Goal: Download file/media

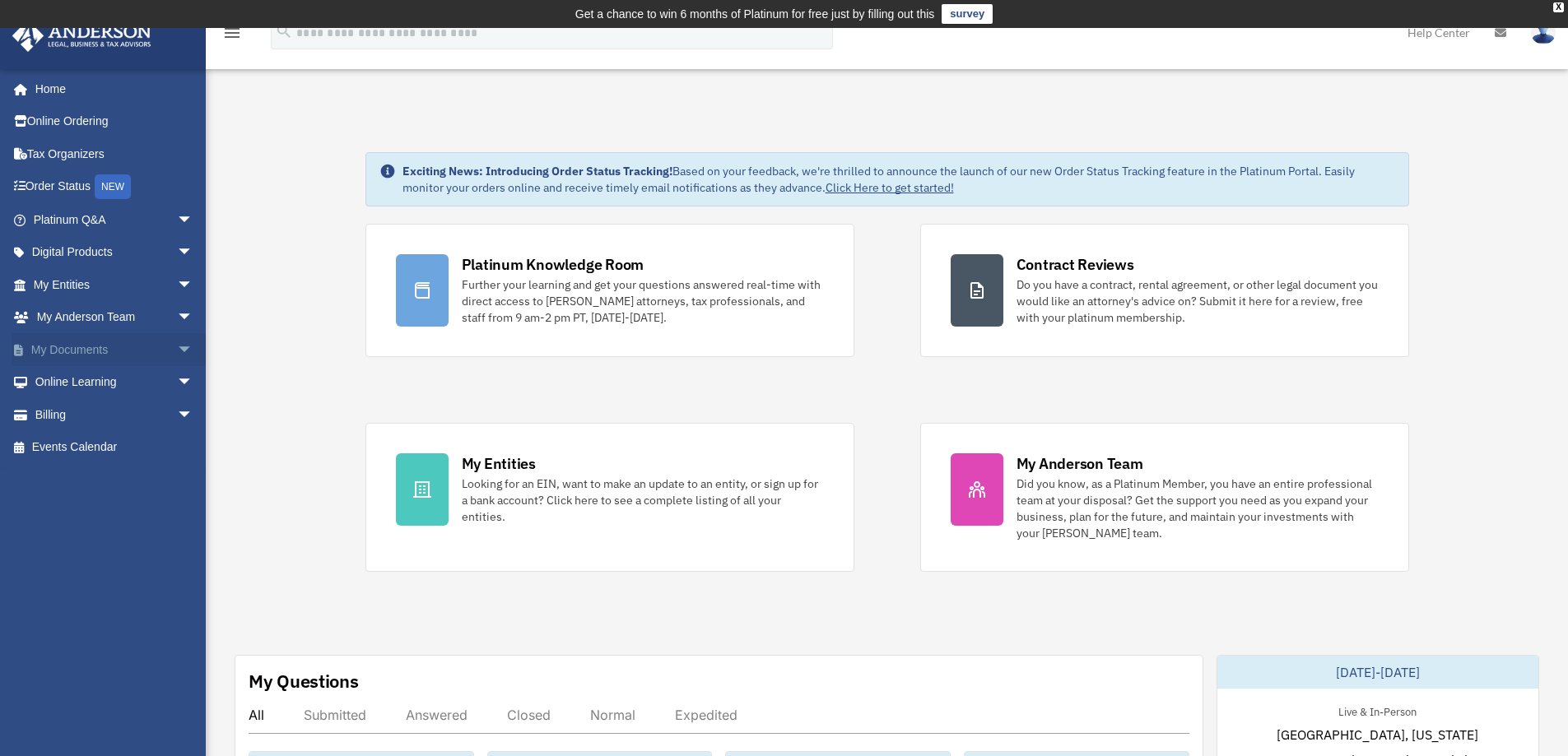
click at [177, 350] on span "arrow_drop_down" at bounding box center [193, 350] width 33 height 34
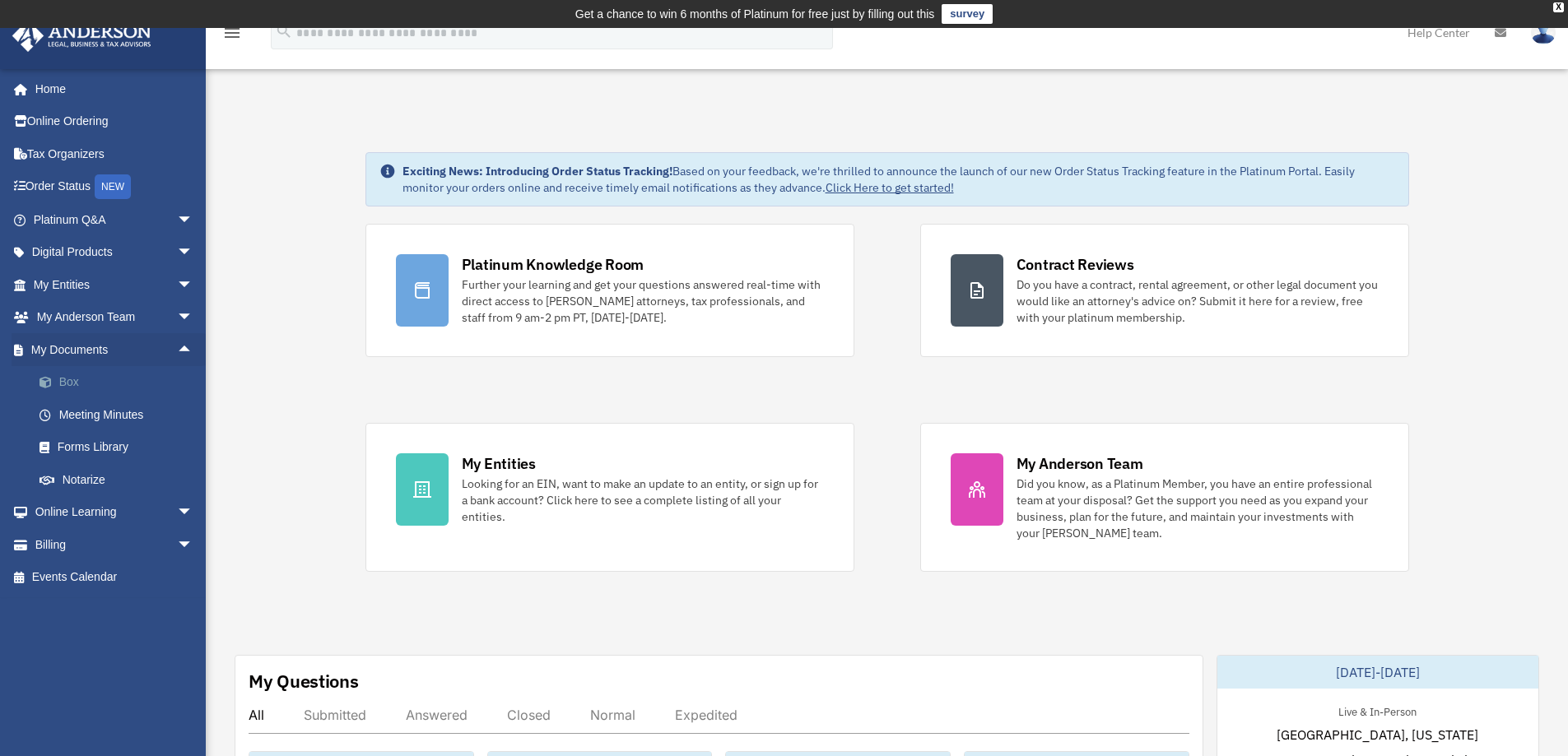
click at [92, 377] on link "Box" at bounding box center [121, 382] width 195 height 33
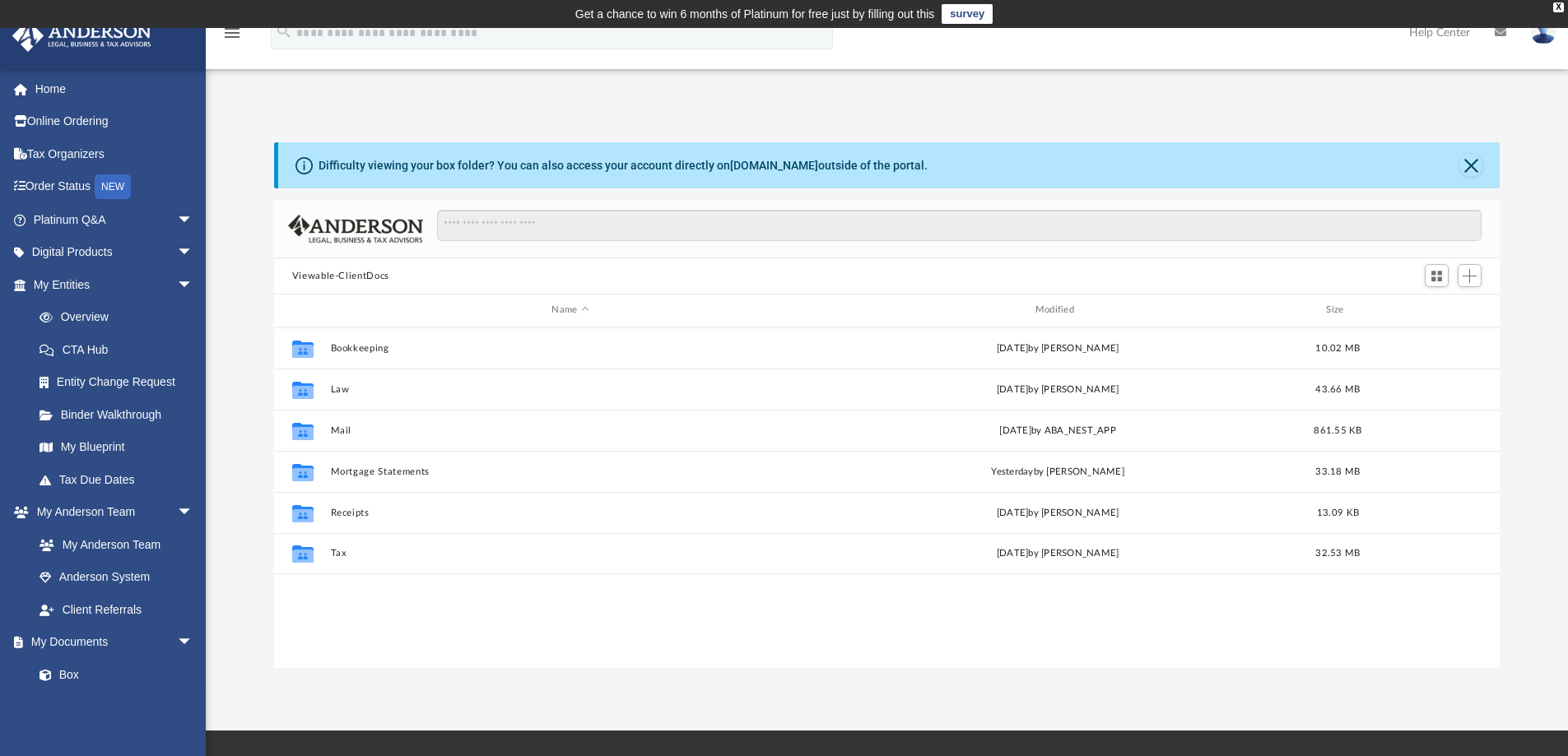
scroll to position [363, 1213]
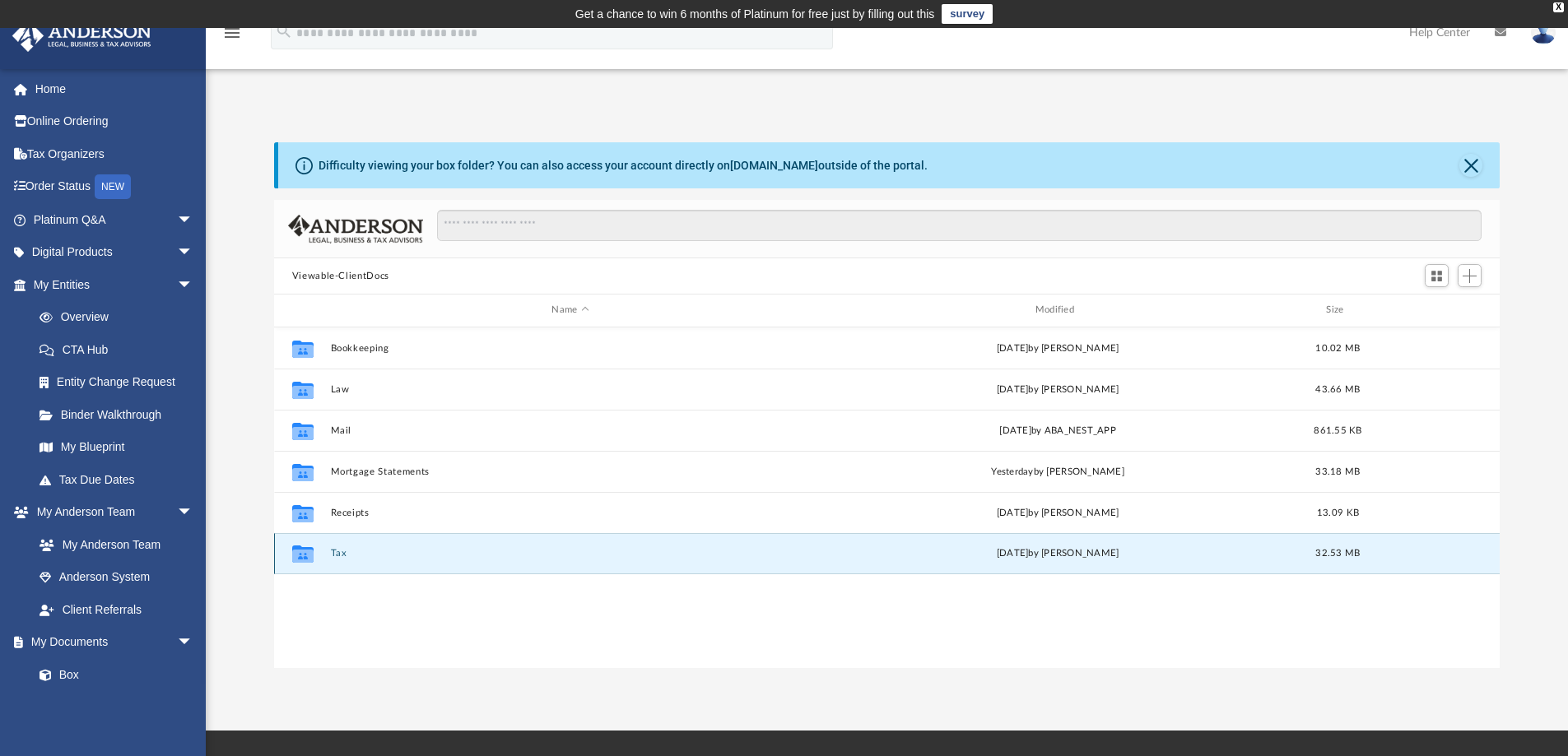
click at [335, 550] on button "Tax" at bounding box center [569, 553] width 480 height 10
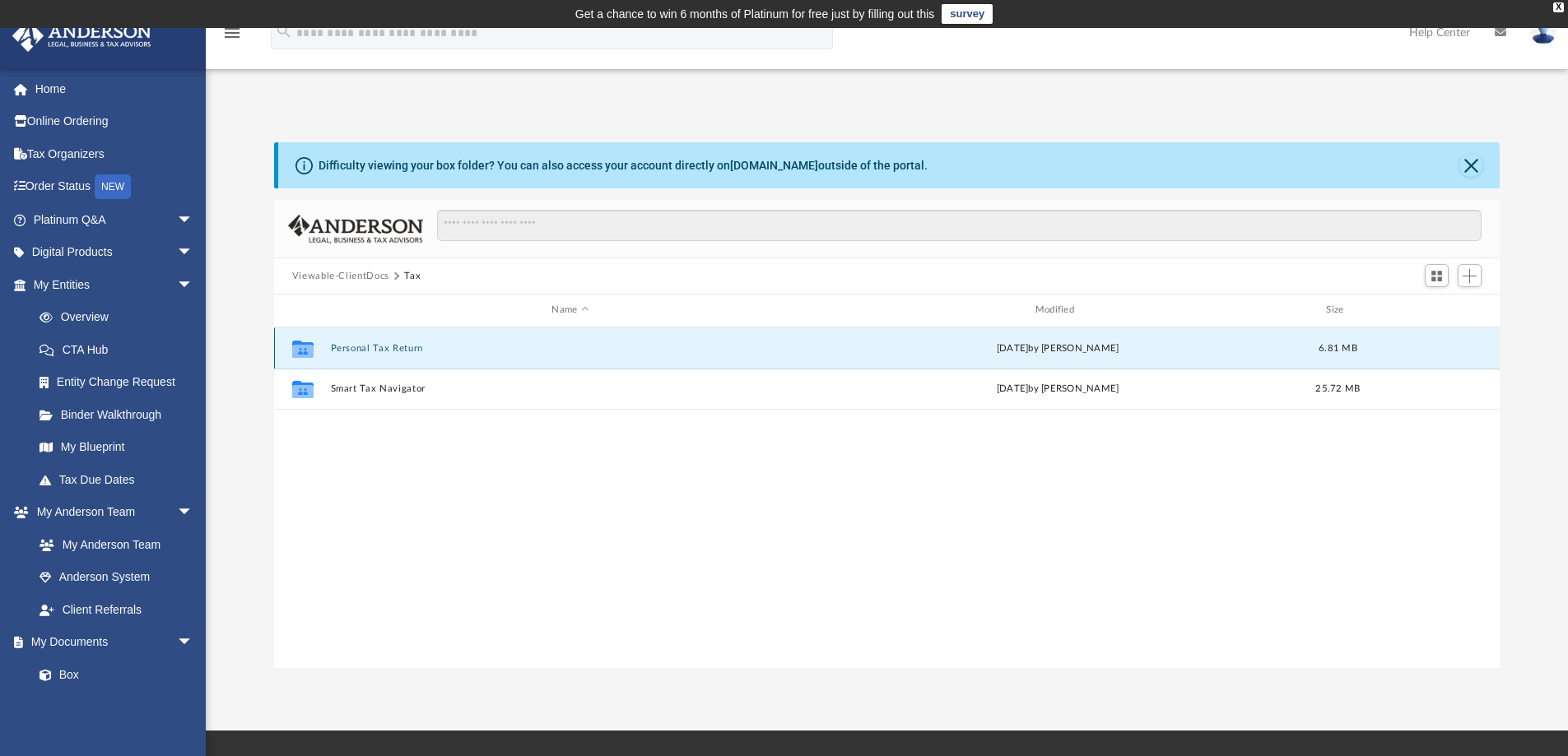
click at [396, 350] on button "Personal Tax Return" at bounding box center [569, 347] width 480 height 10
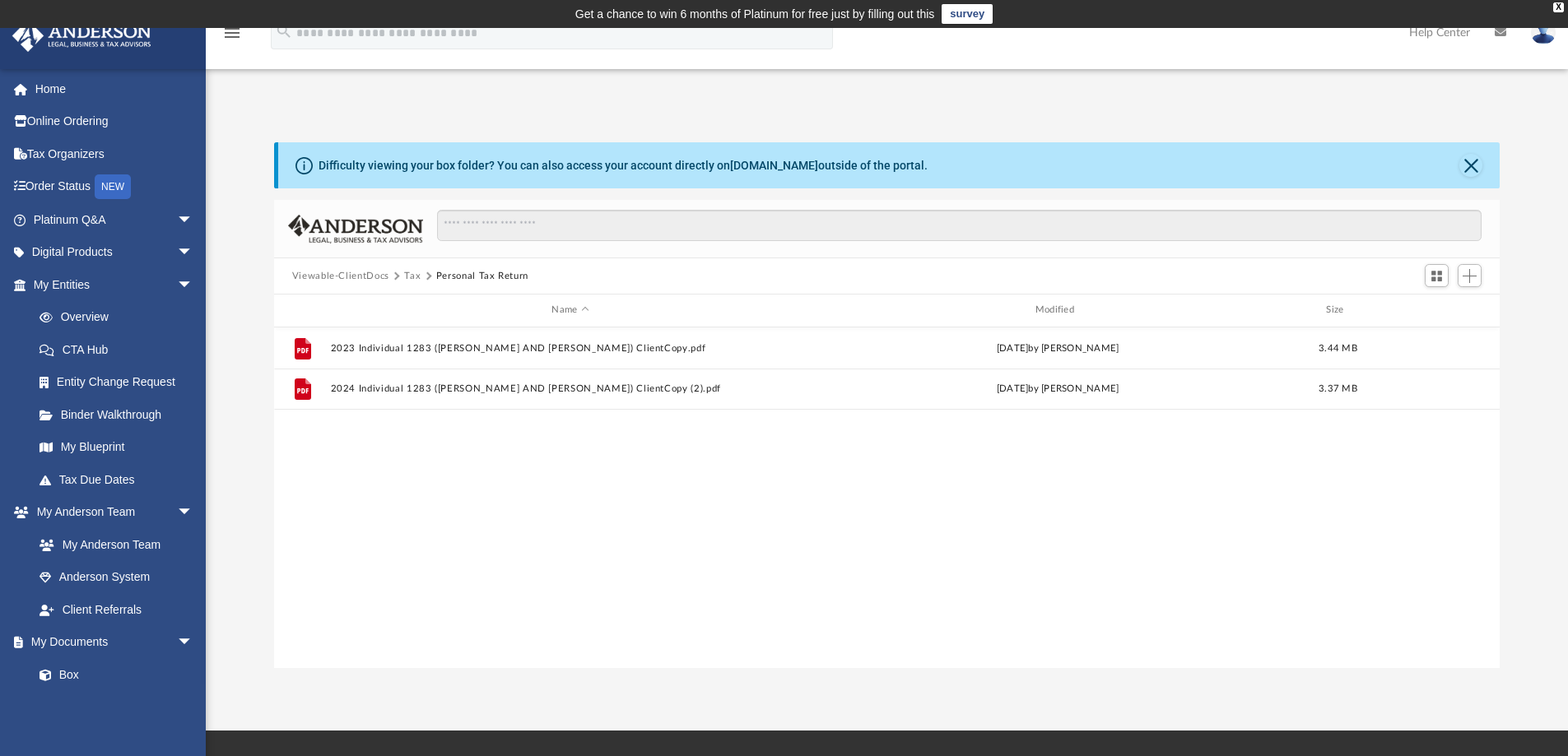
click at [415, 277] on button "Tax" at bounding box center [412, 277] width 17 height 15
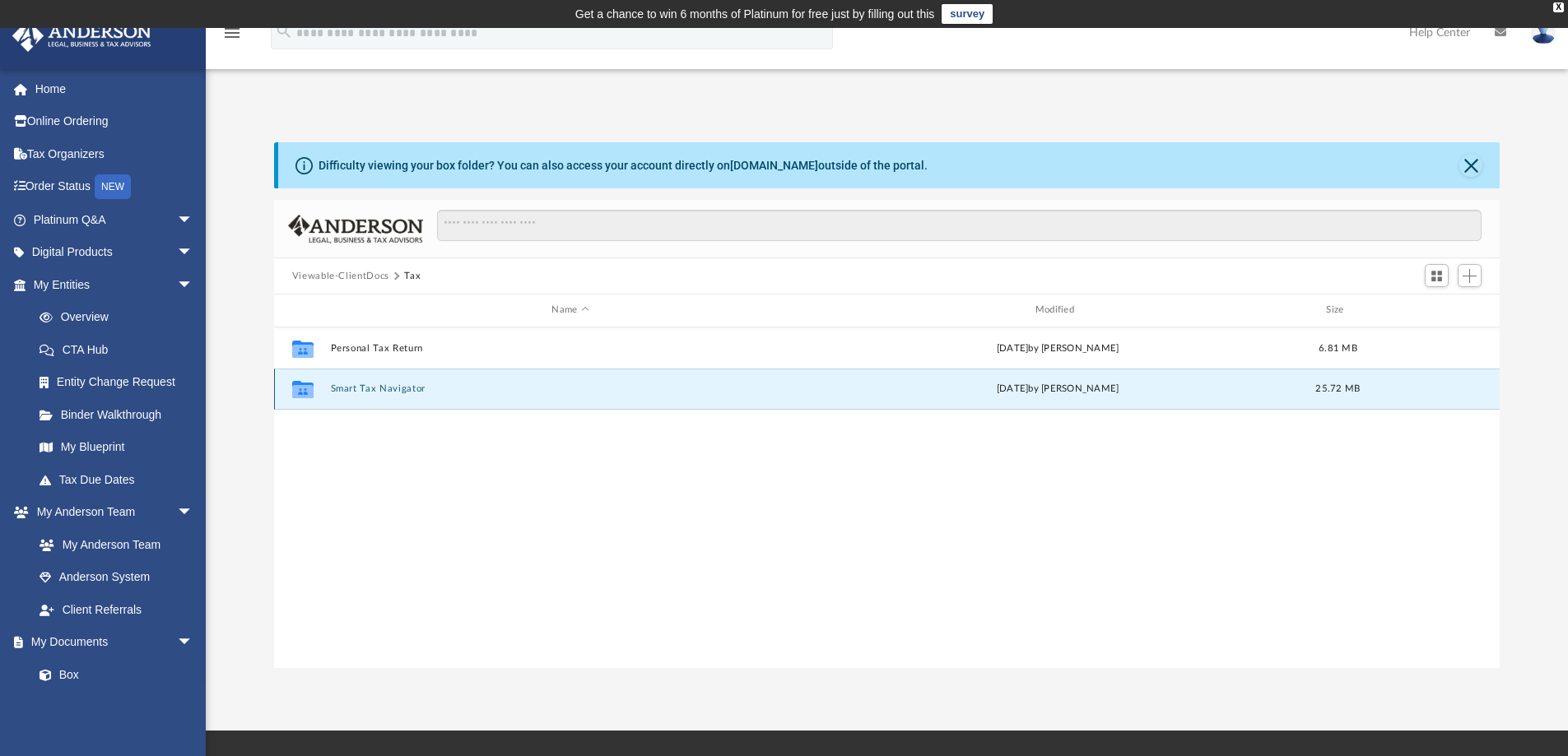
click at [402, 387] on button "Smart Tax Navigator" at bounding box center [569, 388] width 480 height 10
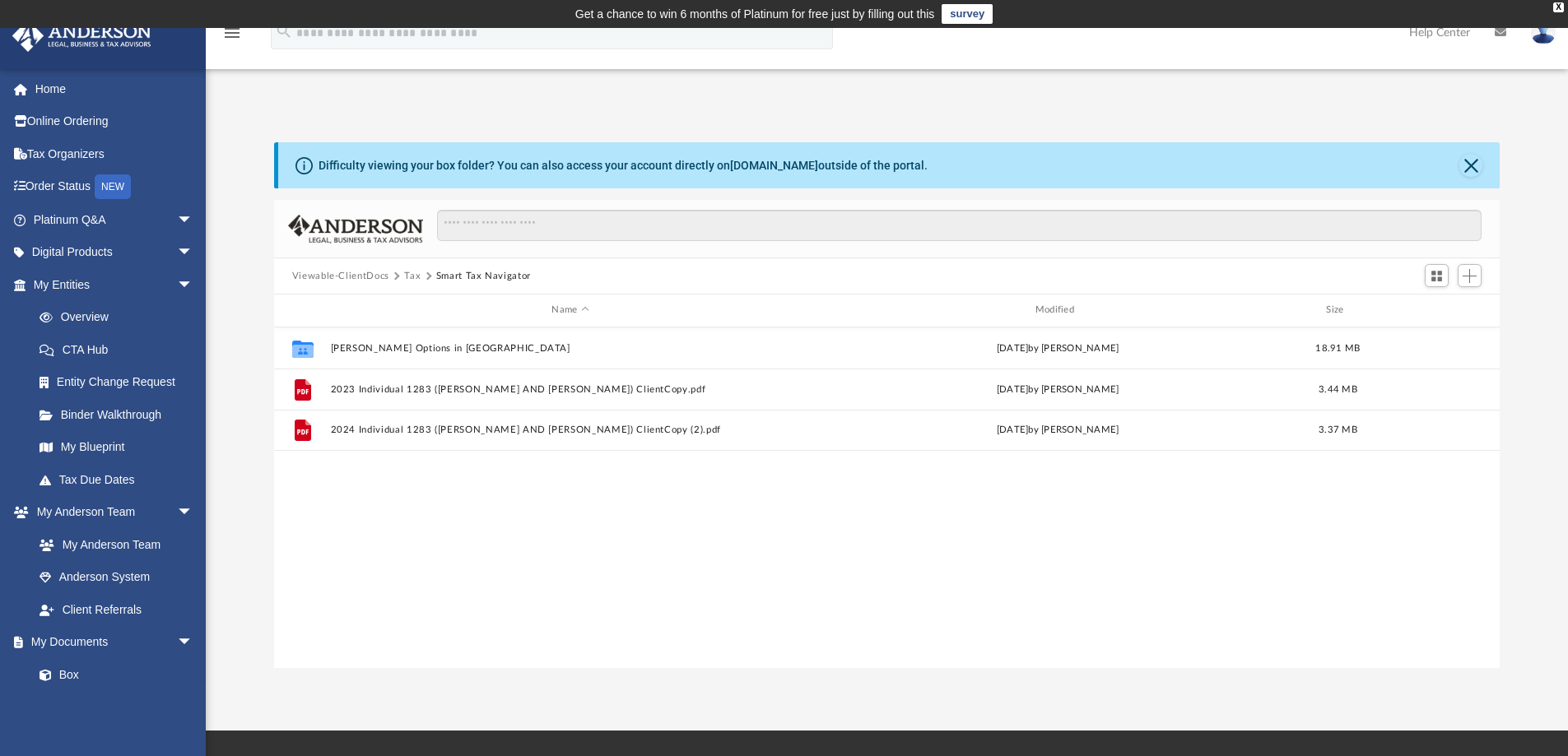
click at [409, 276] on button "Tax" at bounding box center [412, 277] width 17 height 15
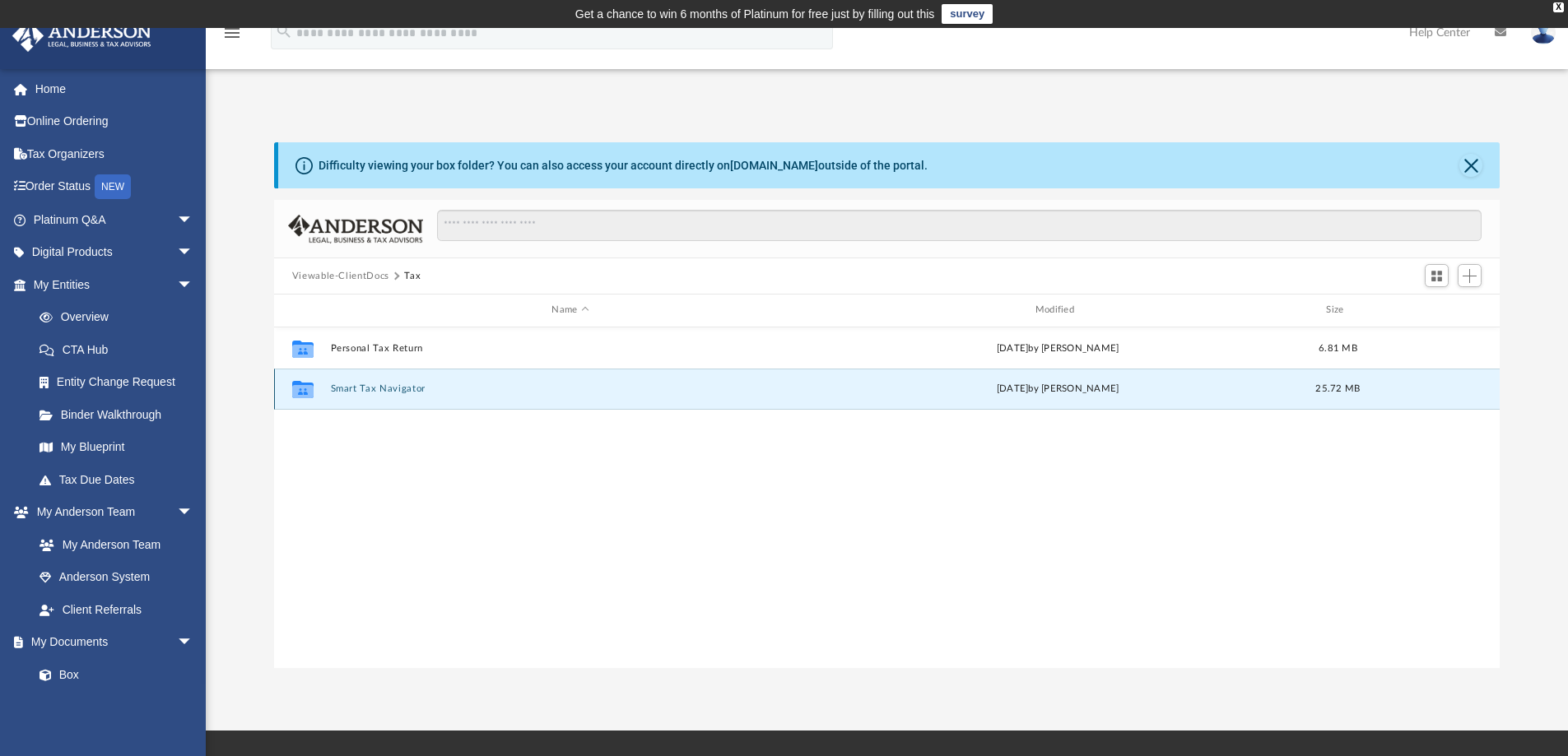
click at [389, 388] on button "Smart Tax Navigator" at bounding box center [569, 388] width 480 height 10
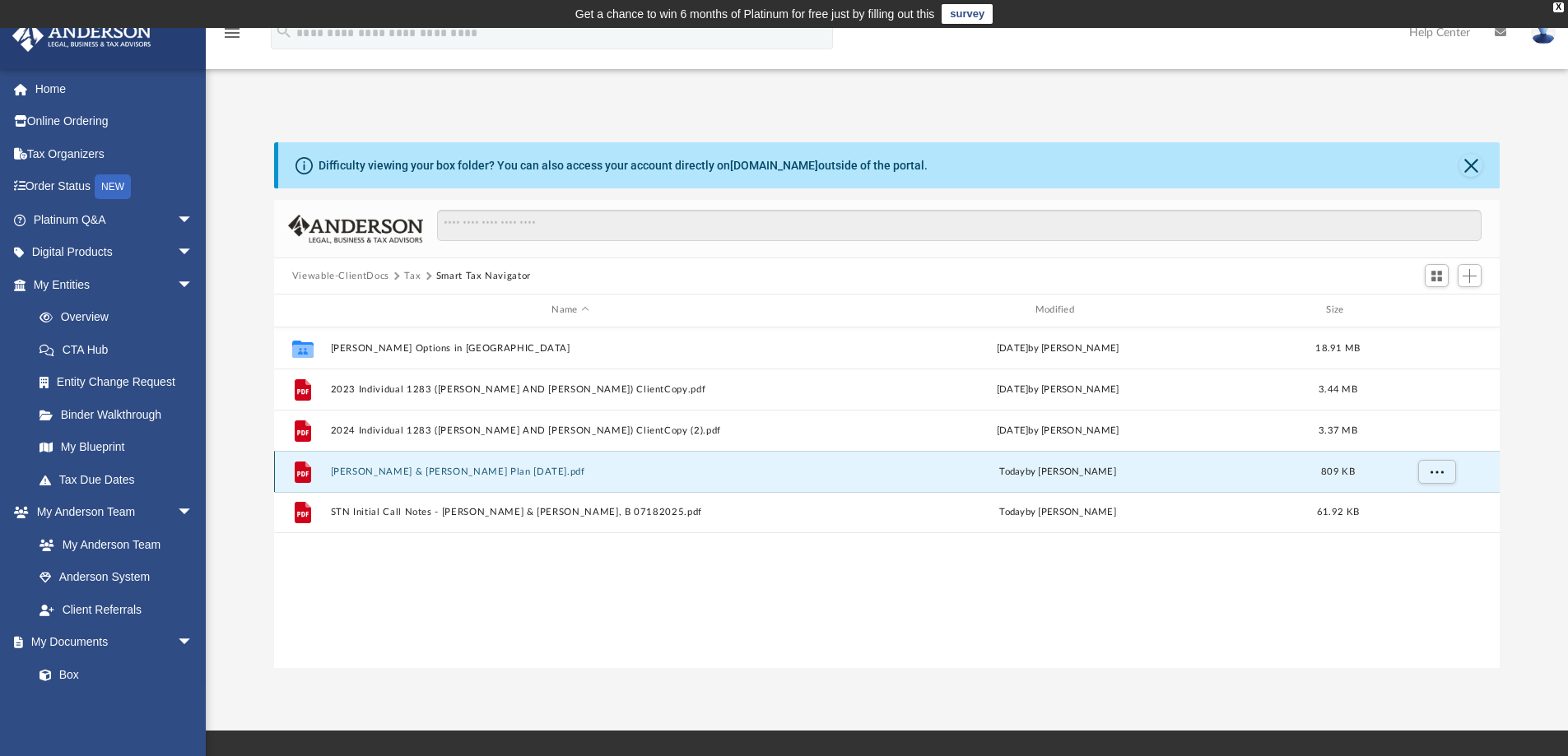
click at [436, 471] on button "[PERSON_NAME] & [PERSON_NAME] Plan [DATE].pdf" at bounding box center [569, 471] width 480 height 10
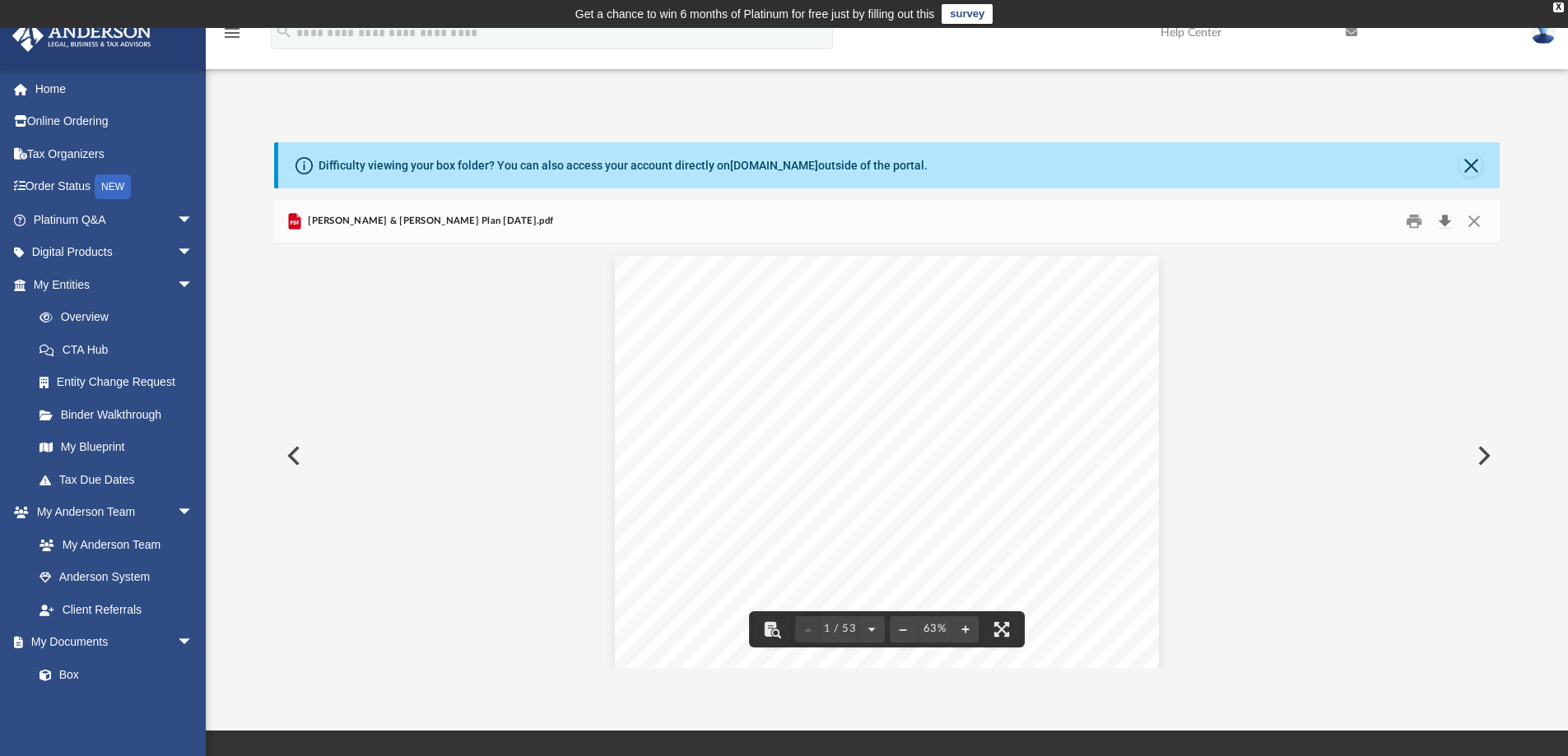
click at [1446, 223] on button "Download" at bounding box center [1445, 222] width 30 height 25
